Goal: Task Accomplishment & Management: Manage account settings

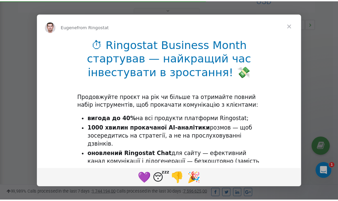
scroll to position [201, 0]
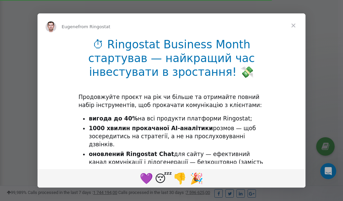
click at [294, 26] on span "Close" at bounding box center [294, 25] width 24 height 24
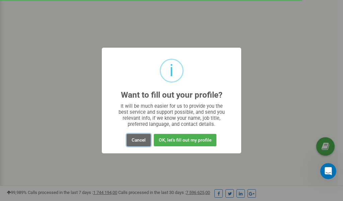
click at [141, 139] on button "Cancel" at bounding box center [139, 140] width 24 height 12
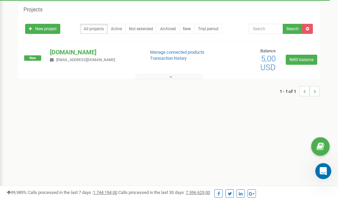
scroll to position [0, 0]
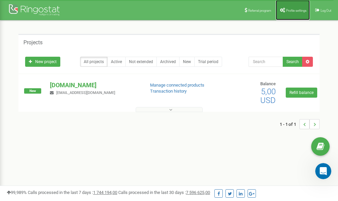
click at [291, 7] on link "Profile settings" at bounding box center [293, 10] width 34 height 20
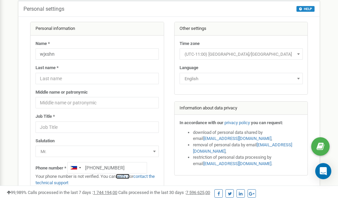
scroll to position [34, 0]
click at [125, 177] on link "verify it" at bounding box center [123, 176] width 14 height 5
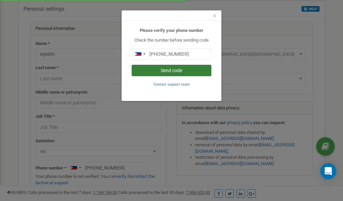
click at [161, 70] on button "Send code" at bounding box center [172, 70] width 80 height 11
